Goal: Task Accomplishment & Management: Use online tool/utility

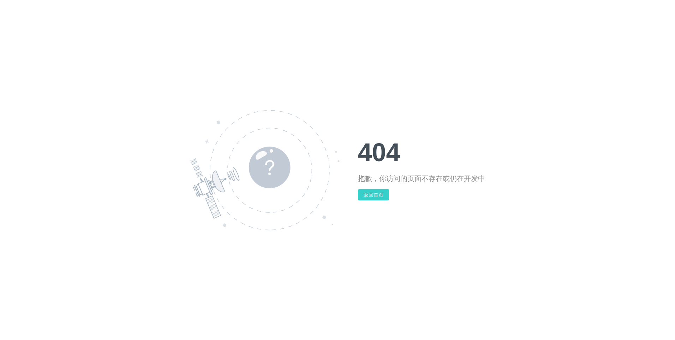
click at [379, 196] on button "返回首页" at bounding box center [373, 194] width 31 height 11
click at [377, 194] on button "返回首页" at bounding box center [373, 194] width 31 height 11
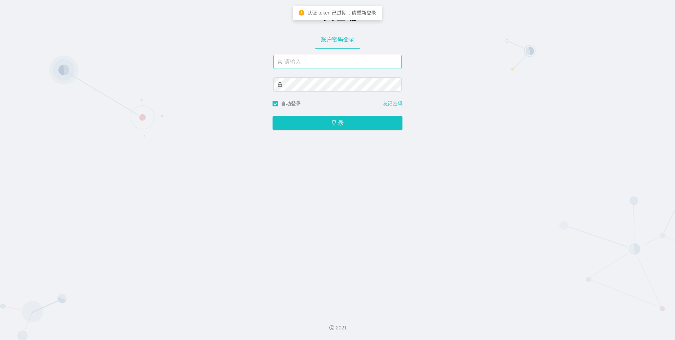
click at [325, 65] on input "text" at bounding box center [337, 62] width 129 height 14
type input "admin"
click at [273, 116] on button "登 录" at bounding box center [338, 123] width 130 height 14
click at [320, 67] on input "admin" at bounding box center [337, 62] width 129 height 14
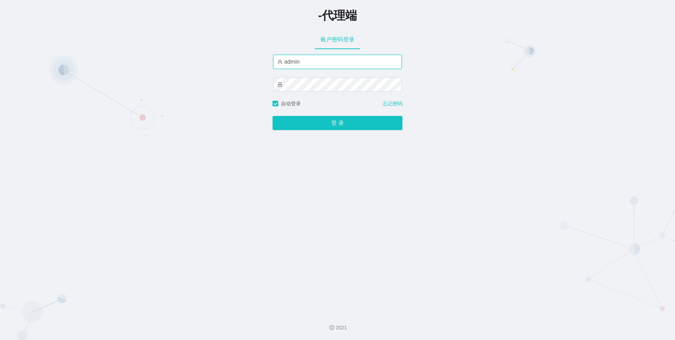
click at [320, 67] on input "admin" at bounding box center [337, 62] width 129 height 14
type input "asan888"
click at [273, 116] on button "登 录" at bounding box center [338, 123] width 130 height 14
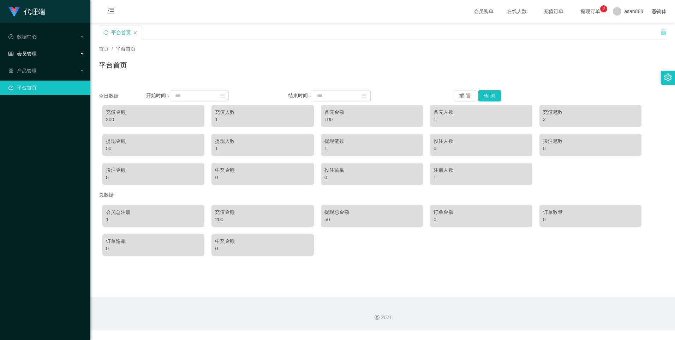
click at [29, 56] on span "会员管理" at bounding box center [22, 54] width 28 height 6
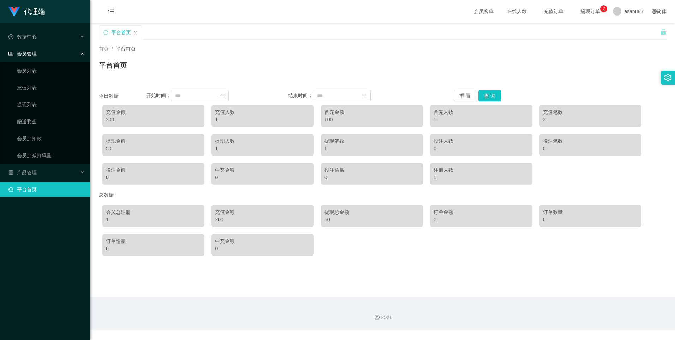
click at [50, 53] on div "会员管理" at bounding box center [45, 54] width 90 height 14
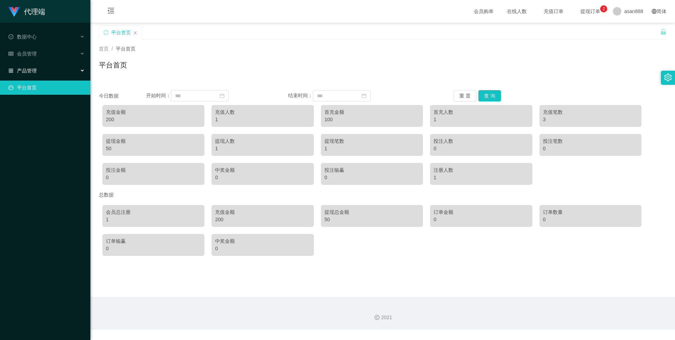
click at [37, 70] on div "产品管理" at bounding box center [45, 71] width 90 height 14
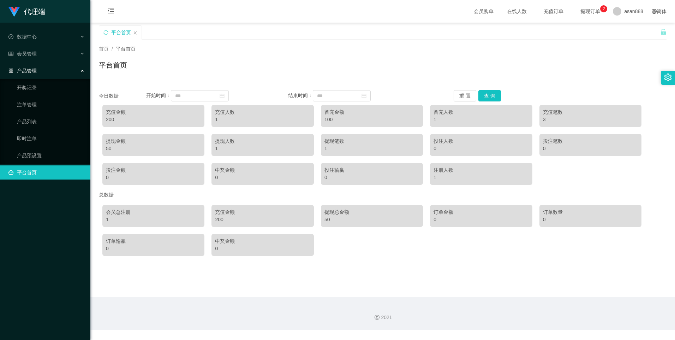
click at [39, 69] on div "产品管理" at bounding box center [45, 71] width 90 height 14
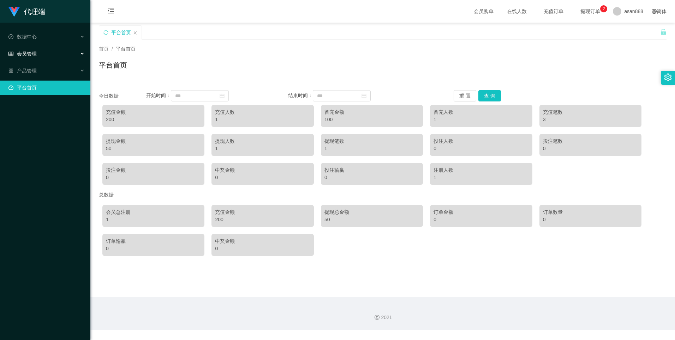
click at [39, 55] on div "会员管理" at bounding box center [45, 54] width 90 height 14
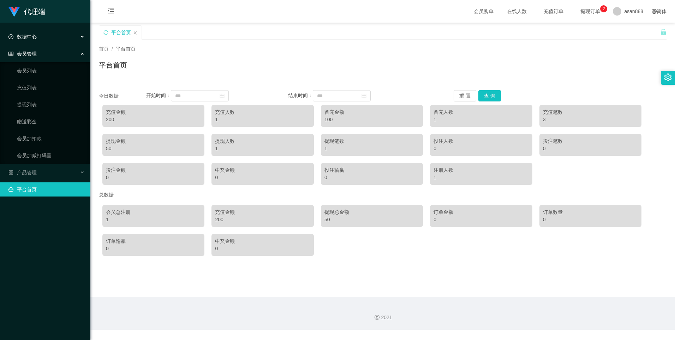
click at [44, 40] on div "数据中心" at bounding box center [45, 37] width 90 height 14
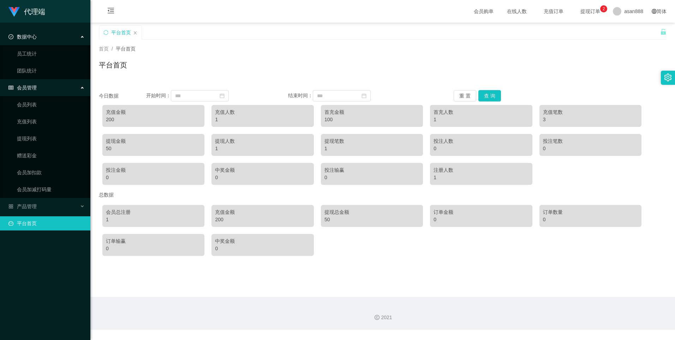
click at [44, 40] on div "数据中心" at bounding box center [45, 37] width 90 height 14
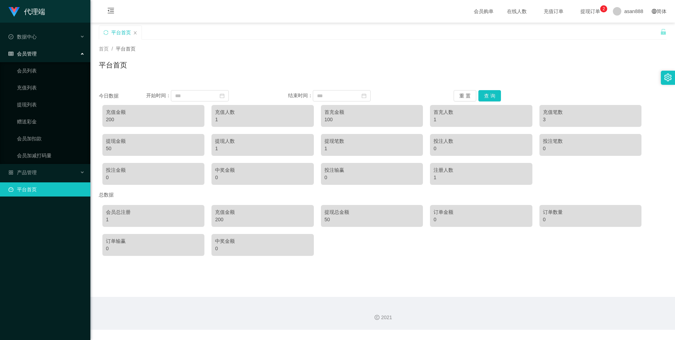
click at [40, 59] on div "会员管理" at bounding box center [45, 54] width 90 height 14
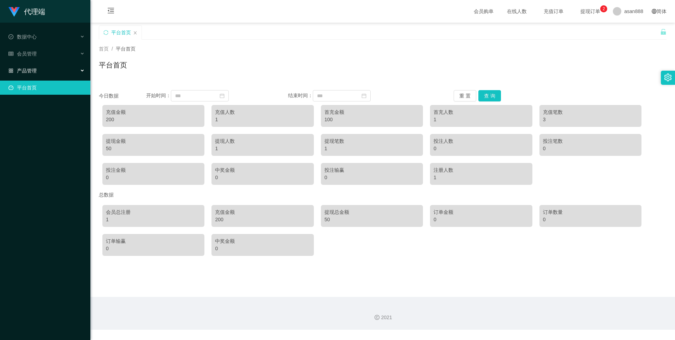
click at [39, 67] on div "产品管理" at bounding box center [45, 71] width 90 height 14
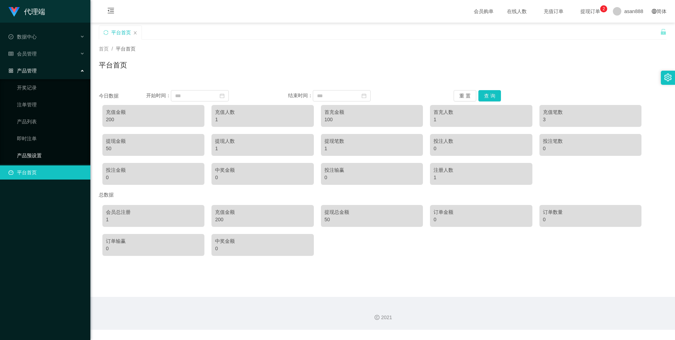
click at [37, 154] on link "产品预设置" at bounding box center [51, 155] width 68 height 14
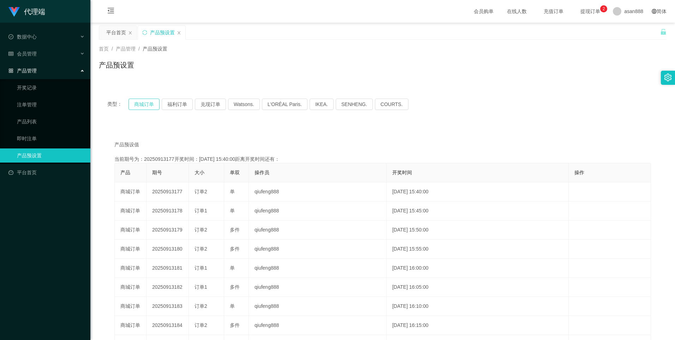
click at [143, 101] on button "商城订单" at bounding box center [144, 104] width 31 height 11
click at [40, 54] on div "会员管理" at bounding box center [45, 54] width 90 height 14
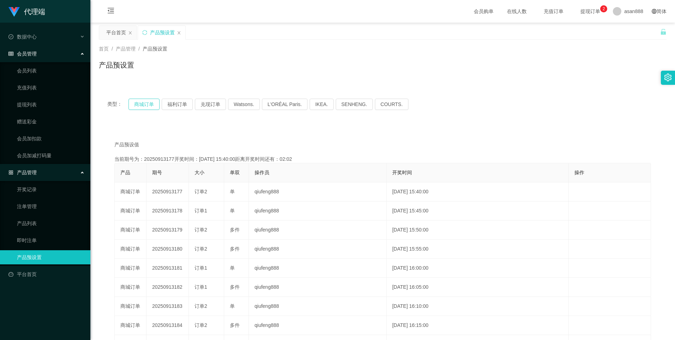
click at [135, 102] on button "商城订单" at bounding box center [144, 104] width 31 height 11
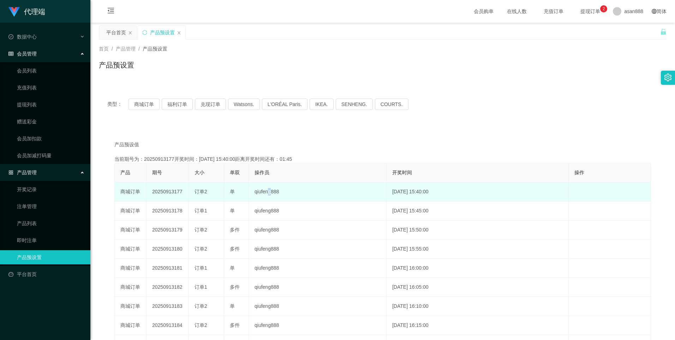
drag, startPoint x: 264, startPoint y: 196, endPoint x: 270, endPoint y: 193, distance: 6.5
click at [270, 193] on td "qiufeng888" at bounding box center [318, 191] width 138 height 19
drag, startPoint x: 270, startPoint y: 193, endPoint x: 259, endPoint y: 195, distance: 11.8
click at [259, 195] on td "qiufeng888" at bounding box center [318, 191] width 138 height 19
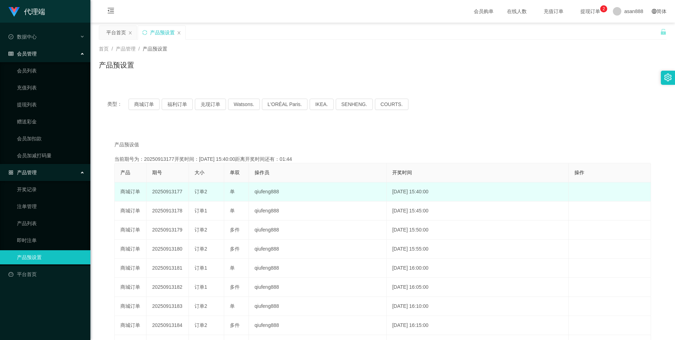
click at [259, 195] on td "qiufeng888" at bounding box center [318, 191] width 138 height 19
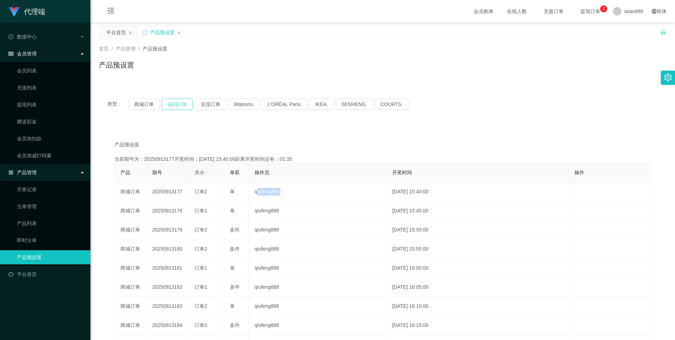
click at [175, 109] on button "福利订单" at bounding box center [177, 104] width 31 height 11
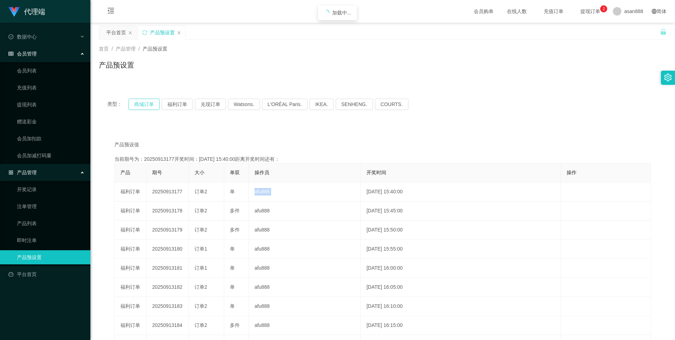
click at [145, 103] on button "商城订单" at bounding box center [144, 104] width 31 height 11
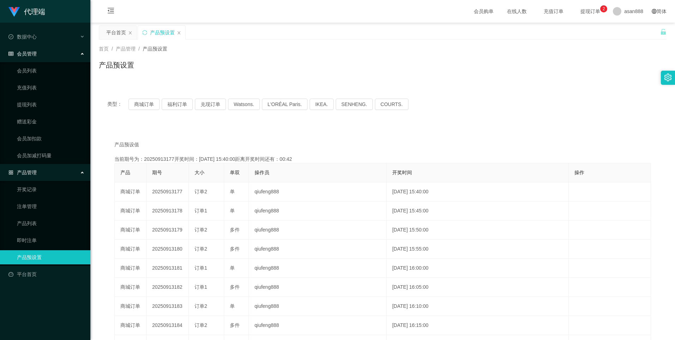
click at [170, 98] on div "类型： 商城订单 福利订单 兑现订单 Watsons. L'ORÉAL Paris. IKEA. SENHENG. COURTS." at bounding box center [383, 104] width 568 height 28
drag, startPoint x: 170, startPoint y: 103, endPoint x: 174, endPoint y: 108, distance: 5.7
click at [170, 103] on button "福利订单" at bounding box center [177, 104] width 31 height 11
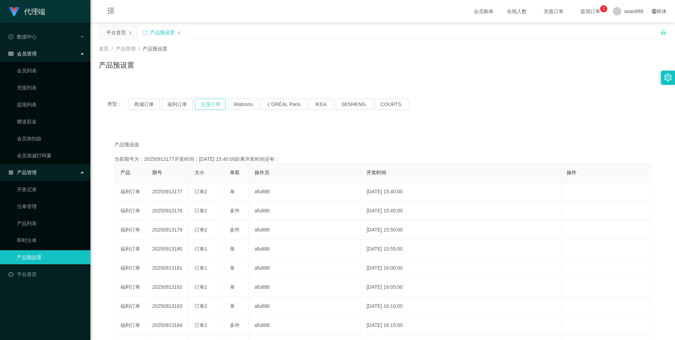
click at [212, 103] on button "兑现订单" at bounding box center [210, 104] width 31 height 11
click at [147, 107] on button "商城订单" at bounding box center [144, 104] width 31 height 11
